Goal: Information Seeking & Learning: Learn about a topic

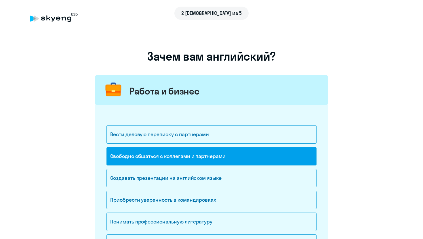
click at [233, 113] on div "Вести деловую переписку с партнерами Свободно общаться с коллегами и партнерами…" at bounding box center [211, 181] width 210 height 153
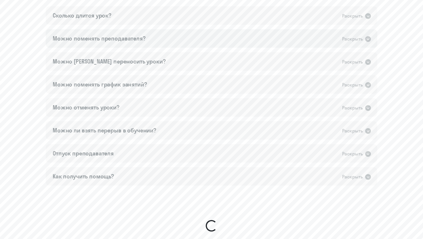
scroll to position [358, 0]
click at [261, 17] on div "Сколько длится урок? Раскрыть" at bounding box center [212, 16] width 332 height 18
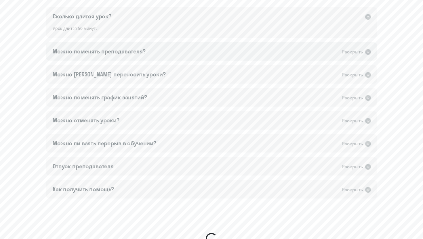
click at [246, 54] on div "Можно поменять преподавателя? Раскрыть" at bounding box center [212, 51] width 332 height 18
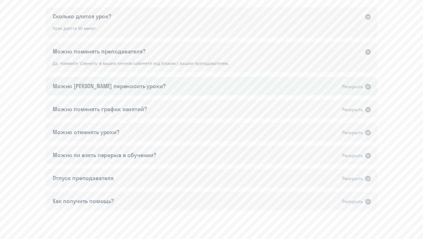
click at [235, 89] on div "Можно ли переносить уроки? Раскрыть" at bounding box center [212, 86] width 332 height 18
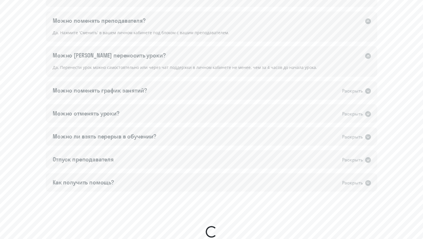
scroll to position [395, 0]
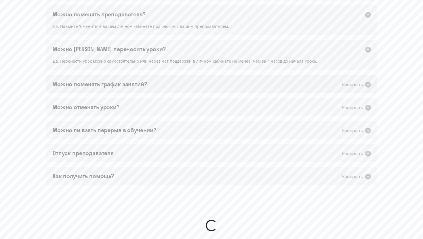
click at [218, 83] on div "Можно поменять график занятий? Раскрыть" at bounding box center [212, 84] width 332 height 18
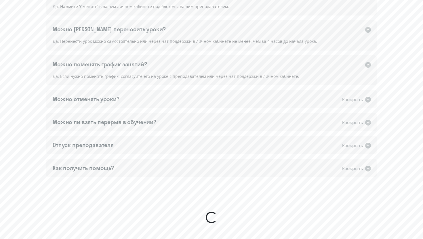
scroll to position [415, 0]
click at [210, 97] on div "Можно отменять уроки? Раскрыть" at bounding box center [212, 99] width 332 height 18
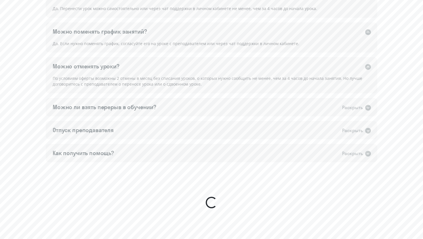
scroll to position [457, 0]
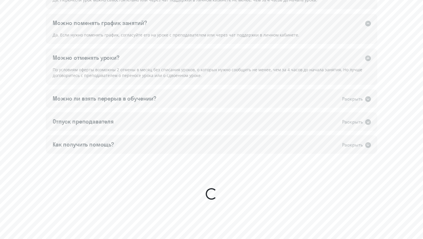
click at [210, 97] on div "Можно ли взять перерыв в обучении? Раскрыть" at bounding box center [212, 99] width 332 height 18
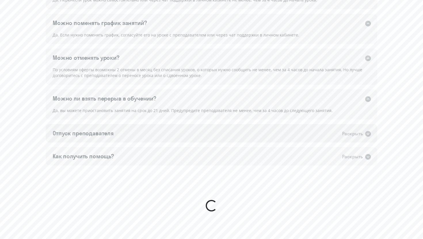
click at [206, 125] on div "Отпуск преподавателя Раскрыть" at bounding box center [212, 133] width 332 height 18
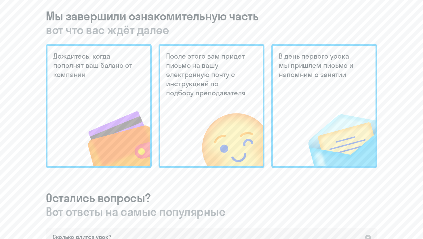
scroll to position [41, 0]
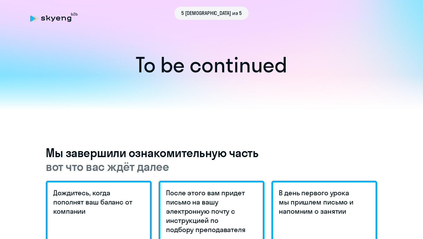
click at [38, 17] on div "5 шаг из 5" at bounding box center [211, 13] width 363 height 13
click at [56, 19] on div "5 шаг из 5" at bounding box center [211, 13] width 363 height 13
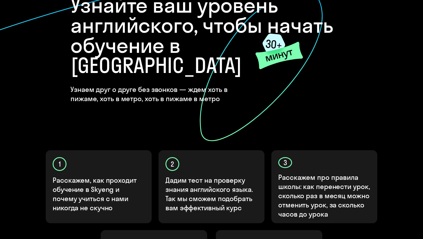
scroll to position [176, 0]
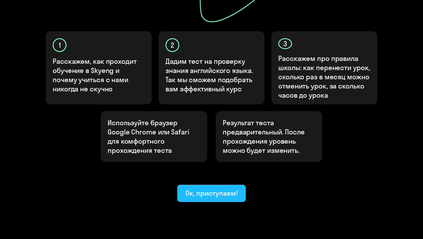
click at [195, 189] on div "Ок, приступаем!" at bounding box center [211, 193] width 52 height 9
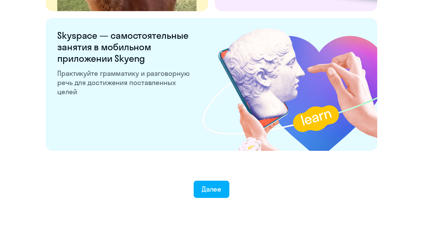
scroll to position [1095, 0]
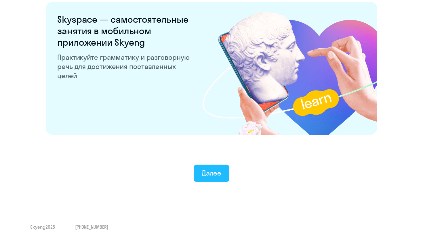
click at [217, 177] on div "Далее" at bounding box center [212, 173] width 20 height 9
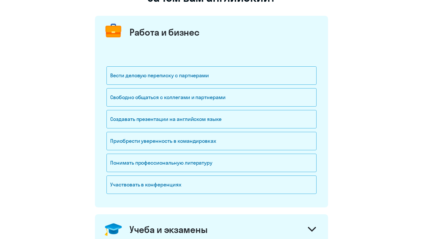
scroll to position [60, 0]
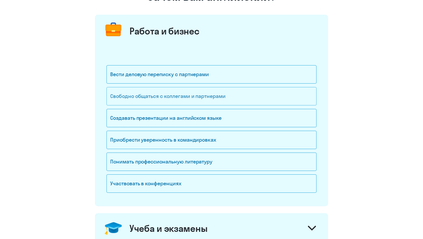
click at [191, 95] on div "Свободно общаться с коллегами и партнерами" at bounding box center [211, 96] width 210 height 18
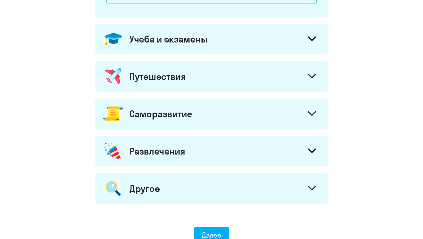
scroll to position [247, 0]
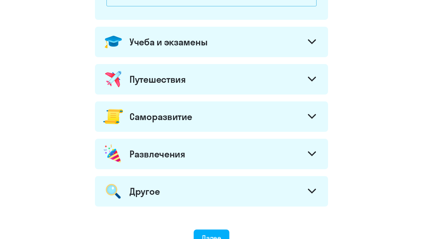
click at [170, 45] on div "Учеба и экзамены" at bounding box center [169, 42] width 78 height 12
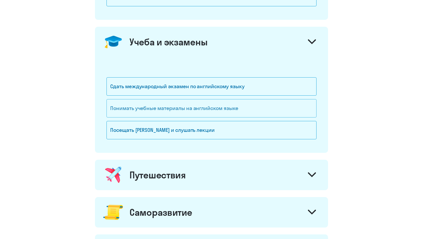
click at [224, 107] on div "Понимать учебные материалы на английском языке" at bounding box center [211, 108] width 210 height 18
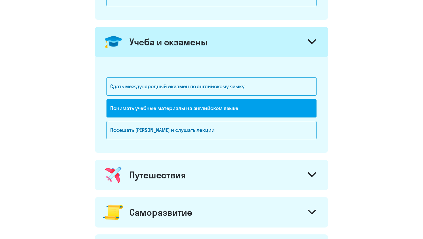
click at [240, 177] on div "Путешествия" at bounding box center [211, 175] width 233 height 31
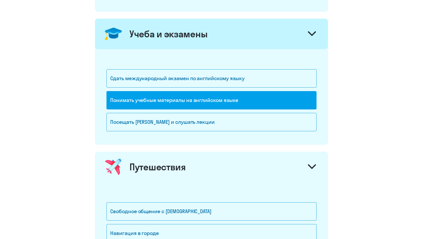
scroll to position [294, 0]
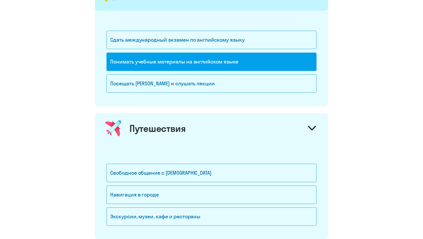
click at [240, 174] on div "Свободное общение с [DEMOGRAPHIC_DATA]" at bounding box center [211, 173] width 210 height 18
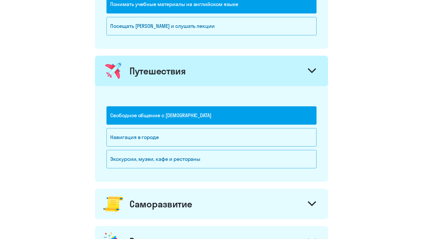
scroll to position [355, 0]
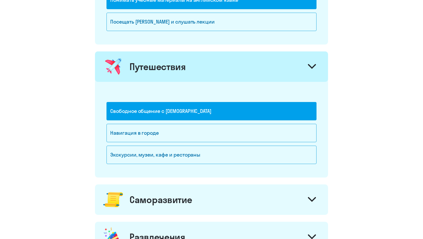
click at [246, 201] on div "Саморазвитие" at bounding box center [211, 200] width 233 height 31
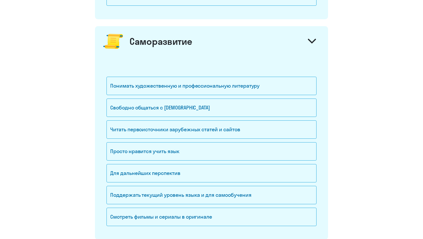
scroll to position [536, 0]
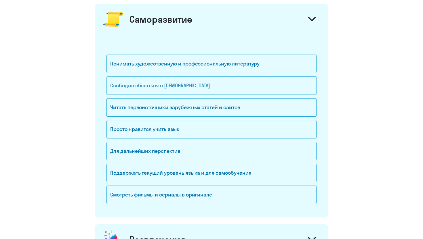
click at [267, 90] on div "Свободно общаться с [DEMOGRAPHIC_DATA]" at bounding box center [211, 86] width 210 height 18
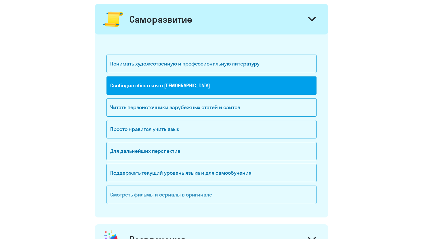
click at [242, 195] on div "Смотреть фильмы и сериалы в оригинале" at bounding box center [211, 195] width 210 height 18
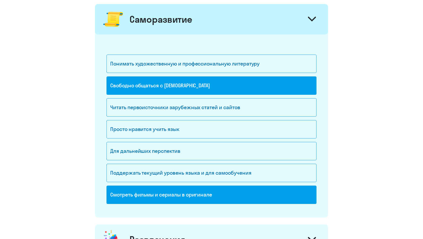
scroll to position [685, 0]
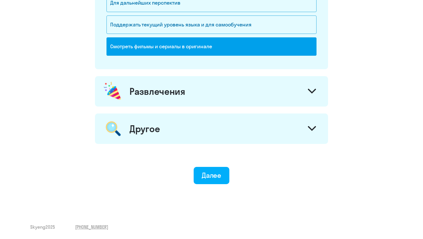
click at [258, 92] on div "Развлечения" at bounding box center [211, 91] width 233 height 31
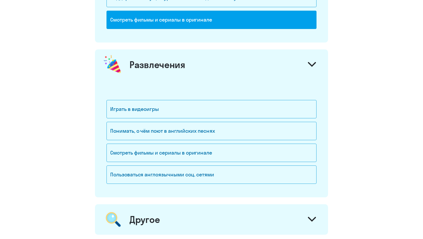
scroll to position [758, 0]
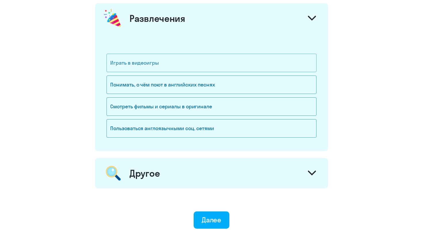
click at [246, 69] on div "Играть в видеоигры" at bounding box center [211, 63] width 210 height 18
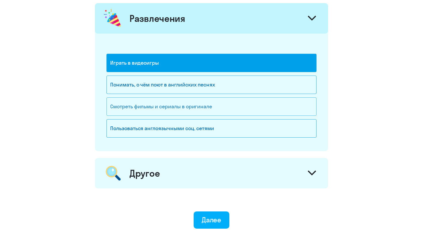
click at [224, 104] on div "Смотреть фильмы и сериалы в оригинале" at bounding box center [211, 107] width 210 height 18
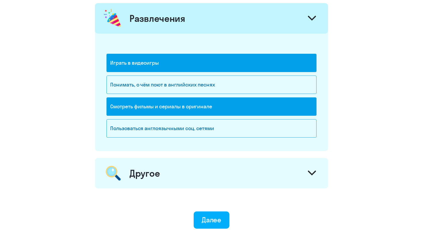
click at [220, 171] on div "Другое" at bounding box center [211, 173] width 233 height 31
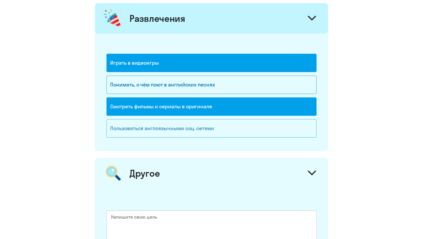
click at [235, 132] on div "Пользоваться англоязычными соц. сетями" at bounding box center [211, 128] width 210 height 18
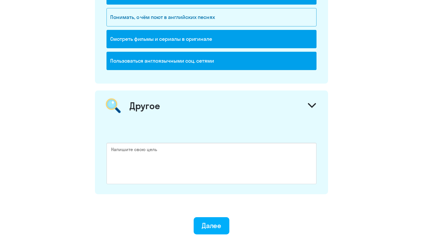
scroll to position [876, 0]
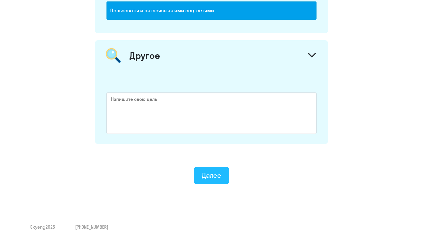
click at [217, 183] on button "Далее" at bounding box center [212, 175] width 36 height 17
